Goal: Transaction & Acquisition: Purchase product/service

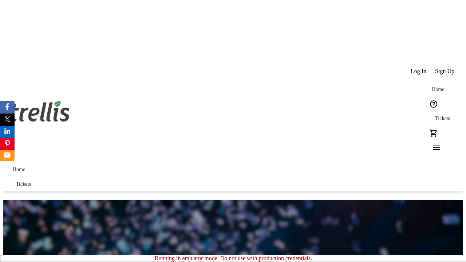
click at [435, 116] on span "Tickets" at bounding box center [442, 119] width 15 height 6
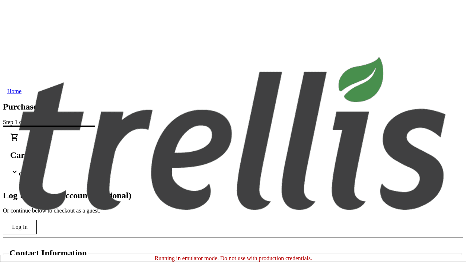
type input "[PERSON_NAME][EMAIL_ADDRESS][DOMAIN_NAME]"
type input "[PERSON_NAME]"
